Goal: Check status: Check status

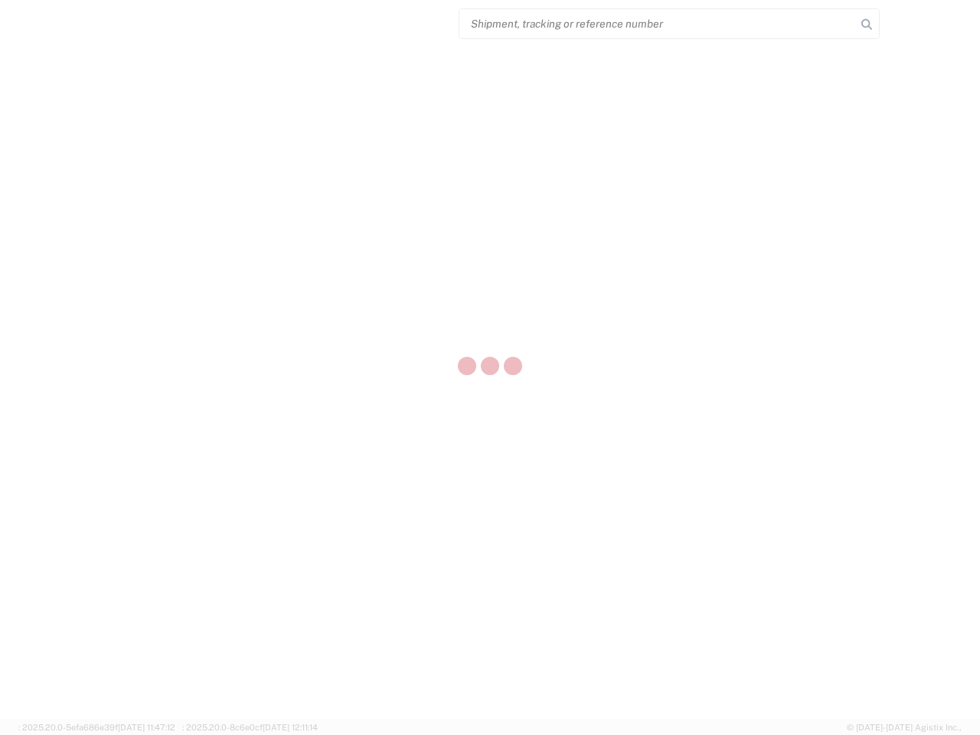
select select "US"
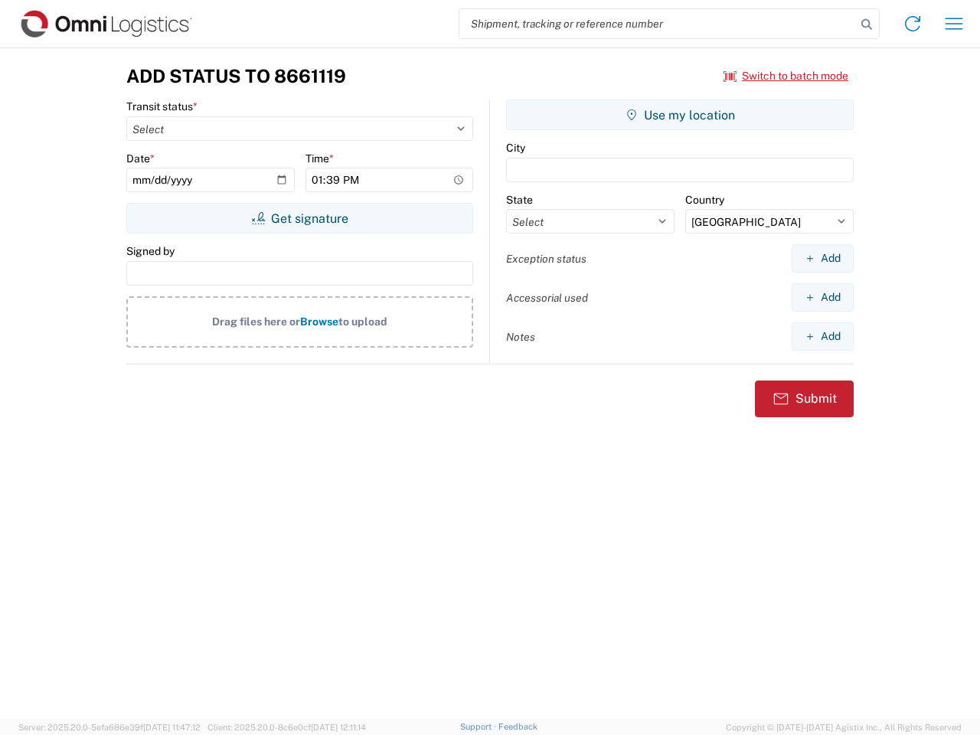
click at [657, 24] on input "search" at bounding box center [657, 23] width 396 height 29
click at [866, 24] on icon at bounding box center [866, 24] width 21 height 21
click at [912, 24] on icon at bounding box center [912, 23] width 24 height 24
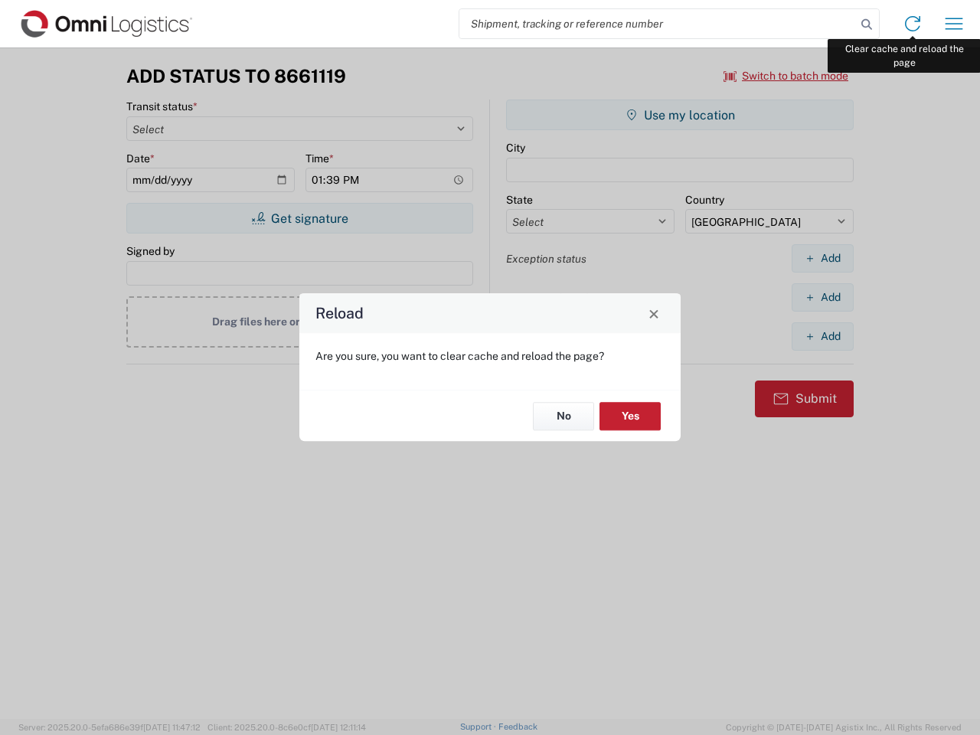
click at [954, 24] on div "Reload Are you sure, you want to clear cache and reload the page? No Yes" at bounding box center [490, 367] width 980 height 735
click at [786, 76] on div "Reload Are you sure, you want to clear cache and reload the page? No Yes" at bounding box center [490, 367] width 980 height 735
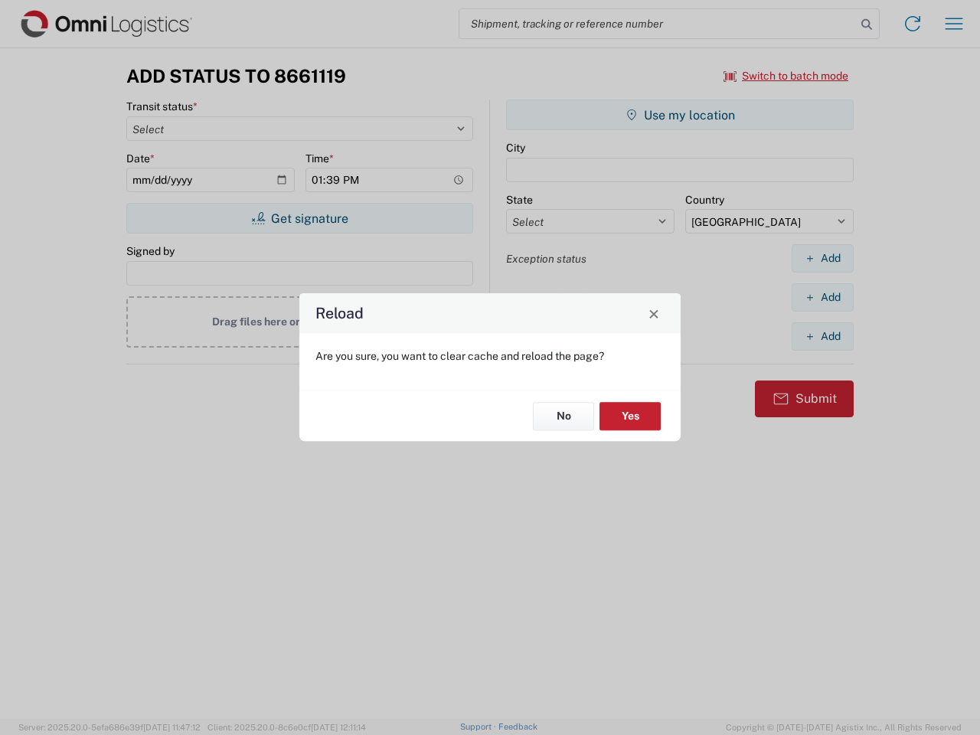
click at [299, 218] on div "Reload Are you sure, you want to clear cache and reload the page? No Yes" at bounding box center [490, 367] width 980 height 735
click at [680, 115] on div "Reload Are you sure, you want to clear cache and reload the page? No Yes" at bounding box center [490, 367] width 980 height 735
click at [822, 258] on div "Reload Are you sure, you want to clear cache and reload the page? No Yes" at bounding box center [490, 367] width 980 height 735
click at [822, 297] on div "Reload Are you sure, you want to clear cache and reload the page? No Yes" at bounding box center [490, 367] width 980 height 735
click at [822, 336] on div "Reload Are you sure, you want to clear cache and reload the page? No Yes" at bounding box center [490, 367] width 980 height 735
